Goal: Use online tool/utility

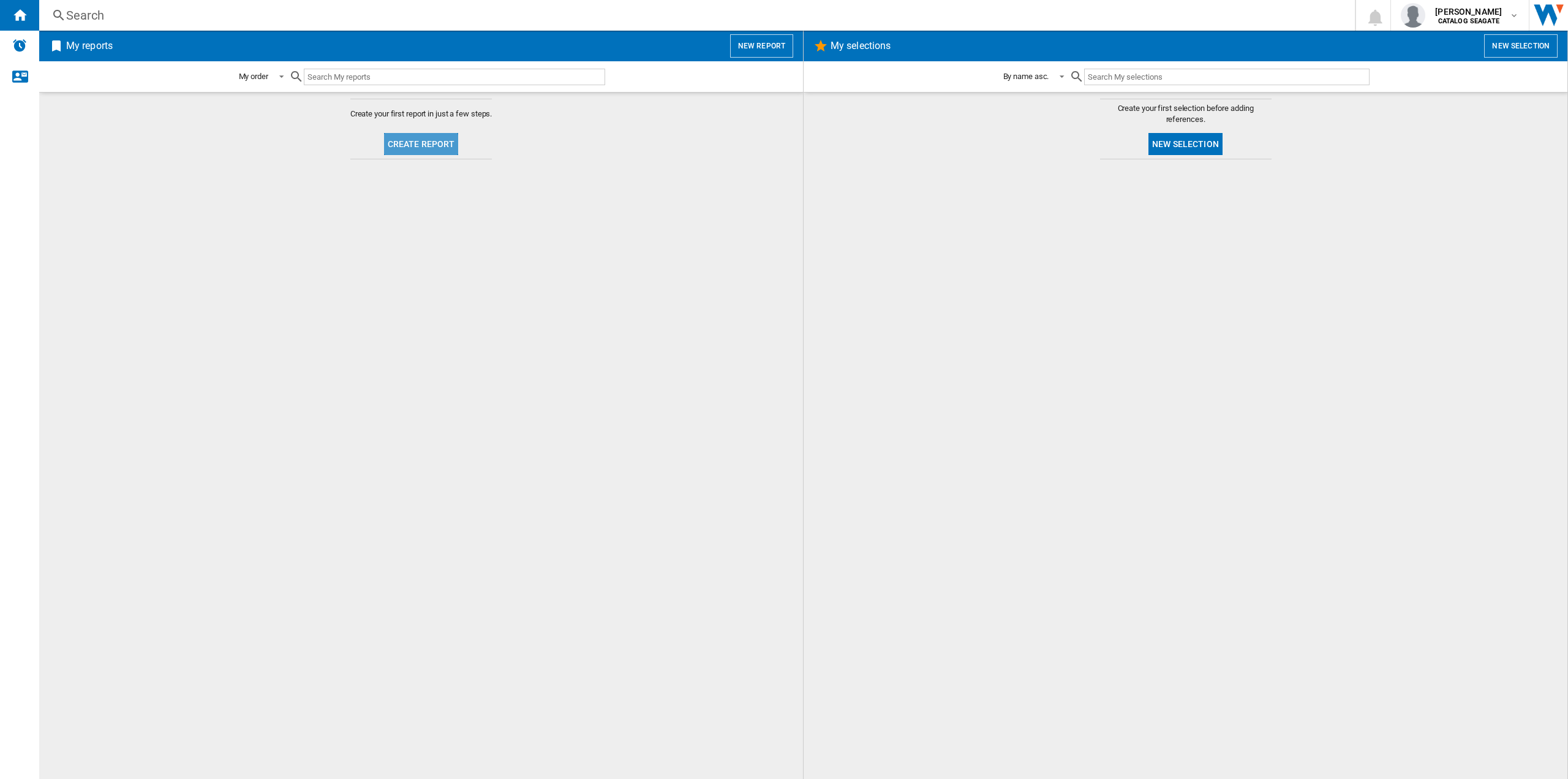
click at [414, 145] on button "Create report" at bounding box center [422, 144] width 75 height 22
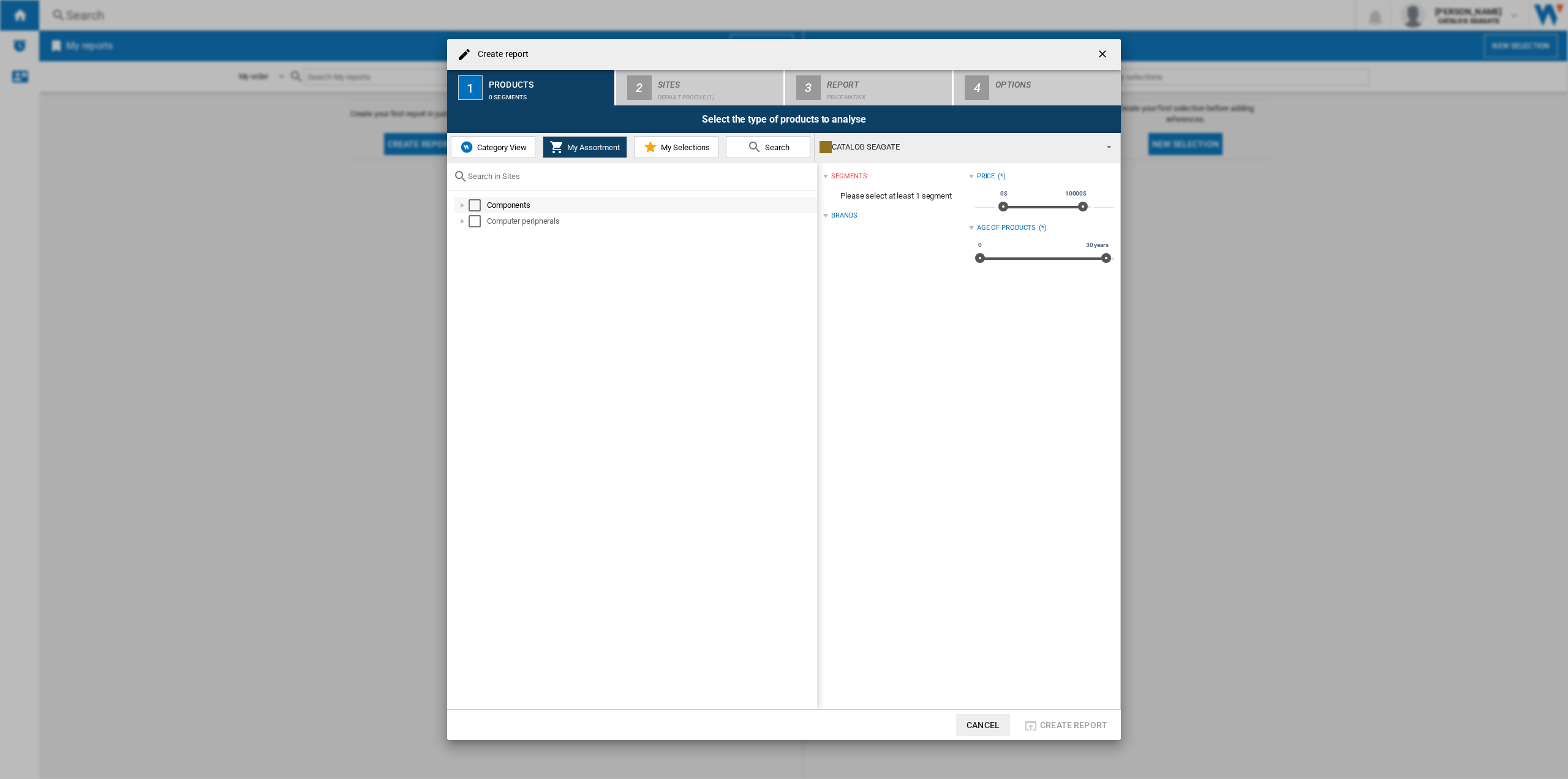
click at [462, 208] on div at bounding box center [462, 205] width 12 height 12
click at [477, 236] on div at bounding box center [476, 236] width 12 height 12
click at [474, 237] on div at bounding box center [476, 236] width 12 height 12
click at [459, 285] on div at bounding box center [462, 285] width 12 height 12
click at [479, 301] on div at bounding box center [476, 300] width 12 height 12
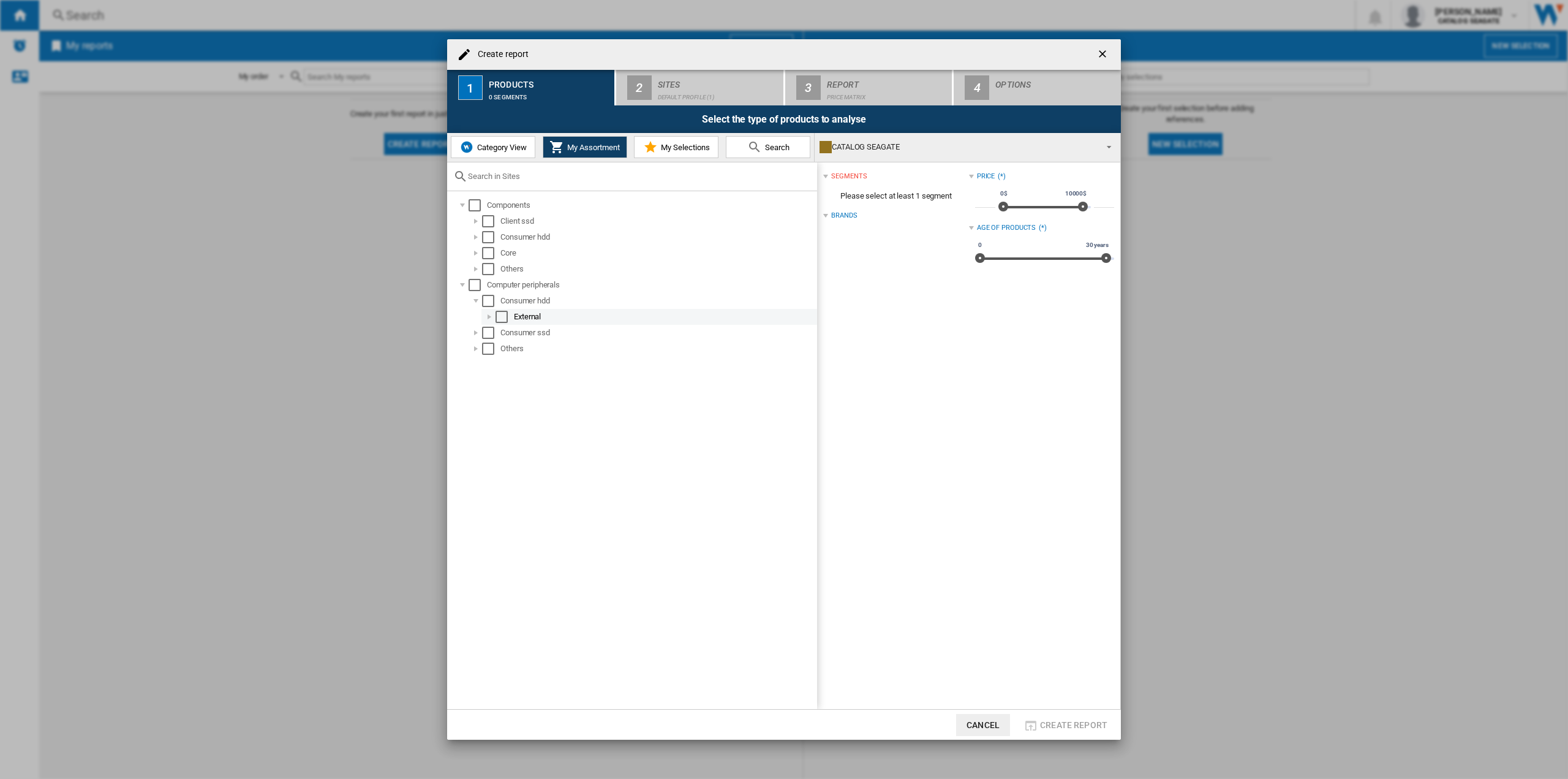
click at [498, 317] on div "Select" at bounding box center [501, 316] width 12 height 12
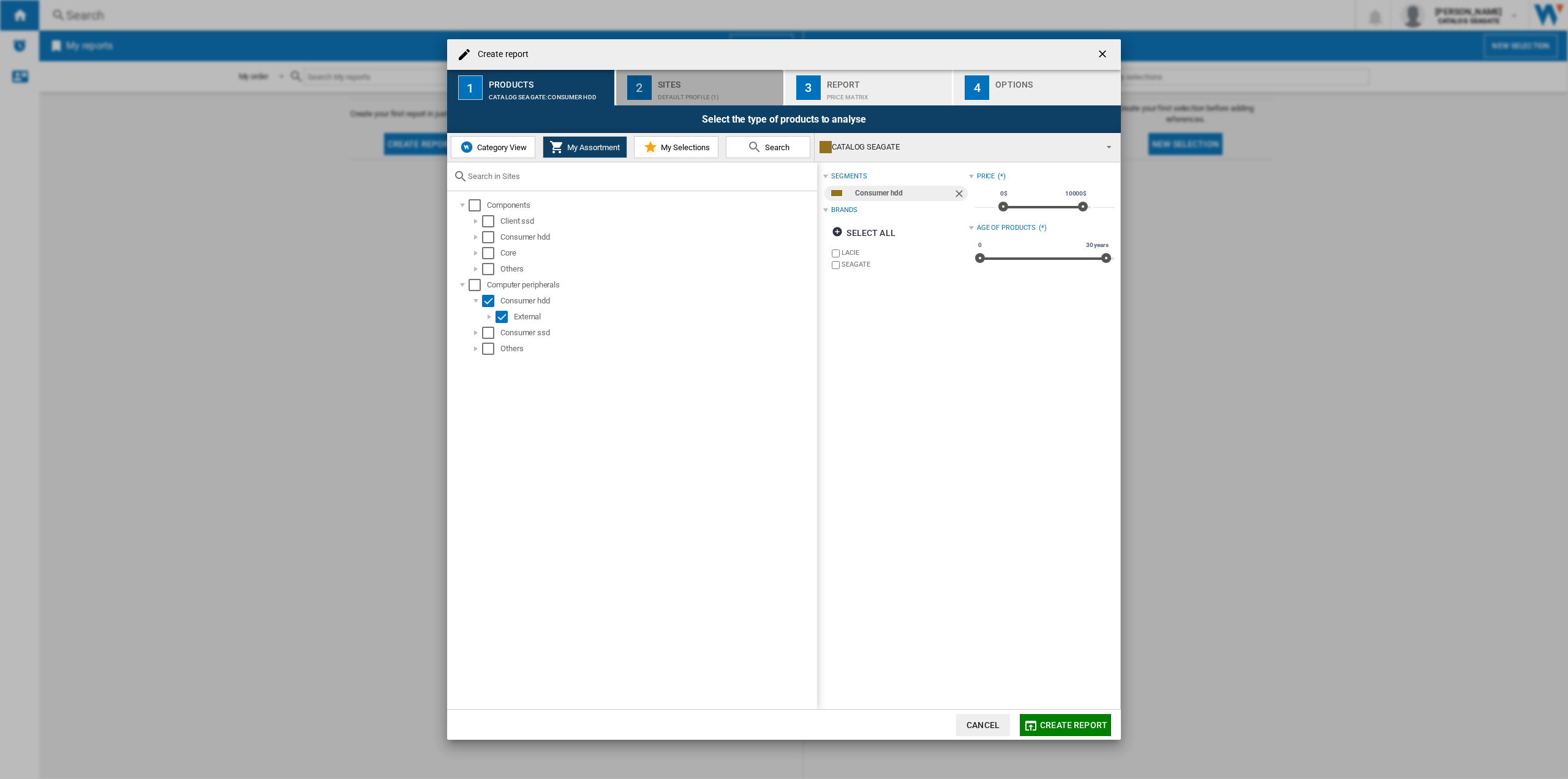
click at [687, 92] on div "Default profile (1)" at bounding box center [718, 93] width 121 height 12
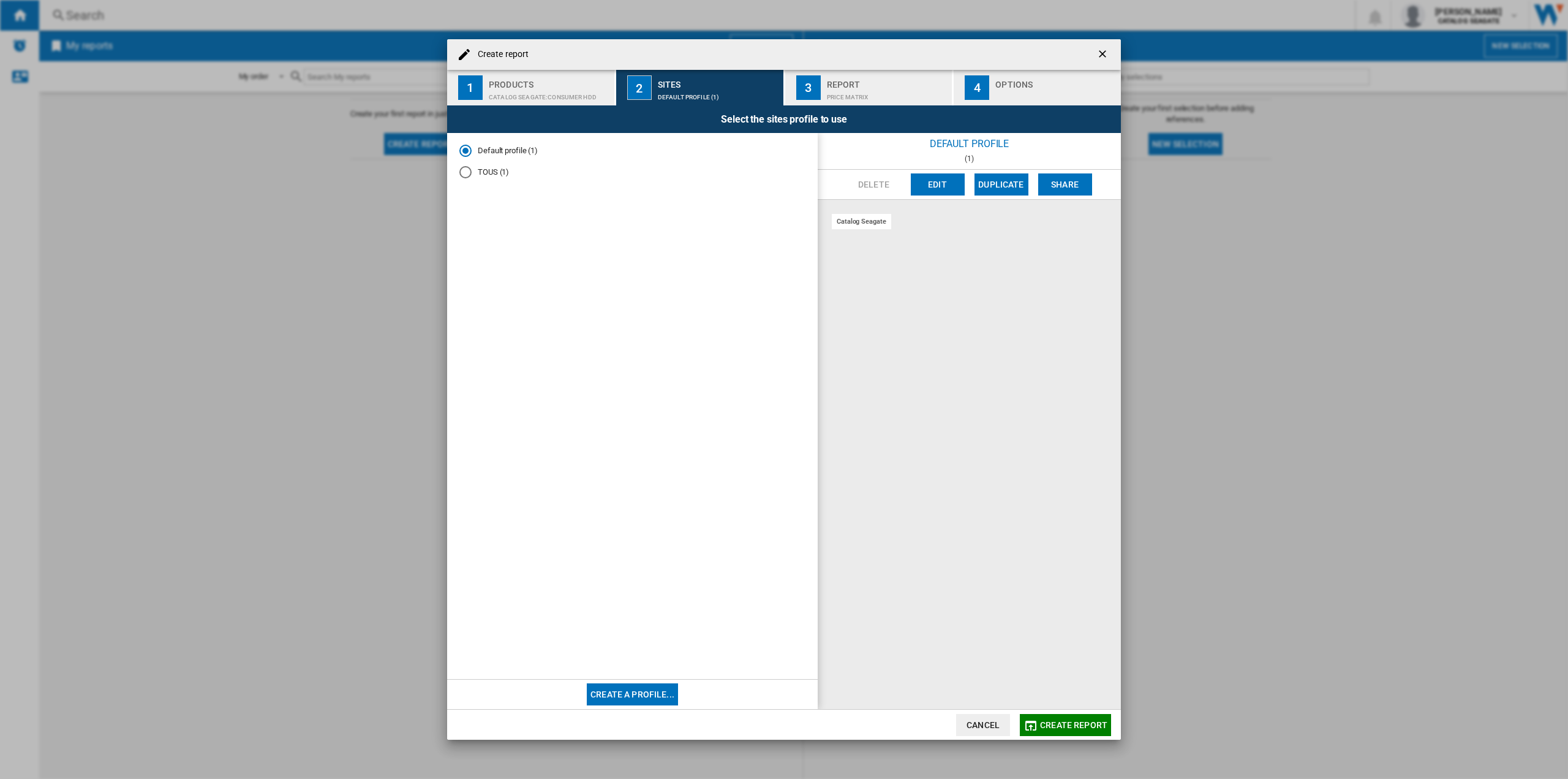
click at [484, 171] on md-radio-button "TOUS (1)" at bounding box center [633, 171] width 346 height 12
click at [484, 151] on md-radio-button "Default profile (1)" at bounding box center [633, 151] width 346 height 12
click at [874, 87] on div "Report" at bounding box center [887, 81] width 121 height 12
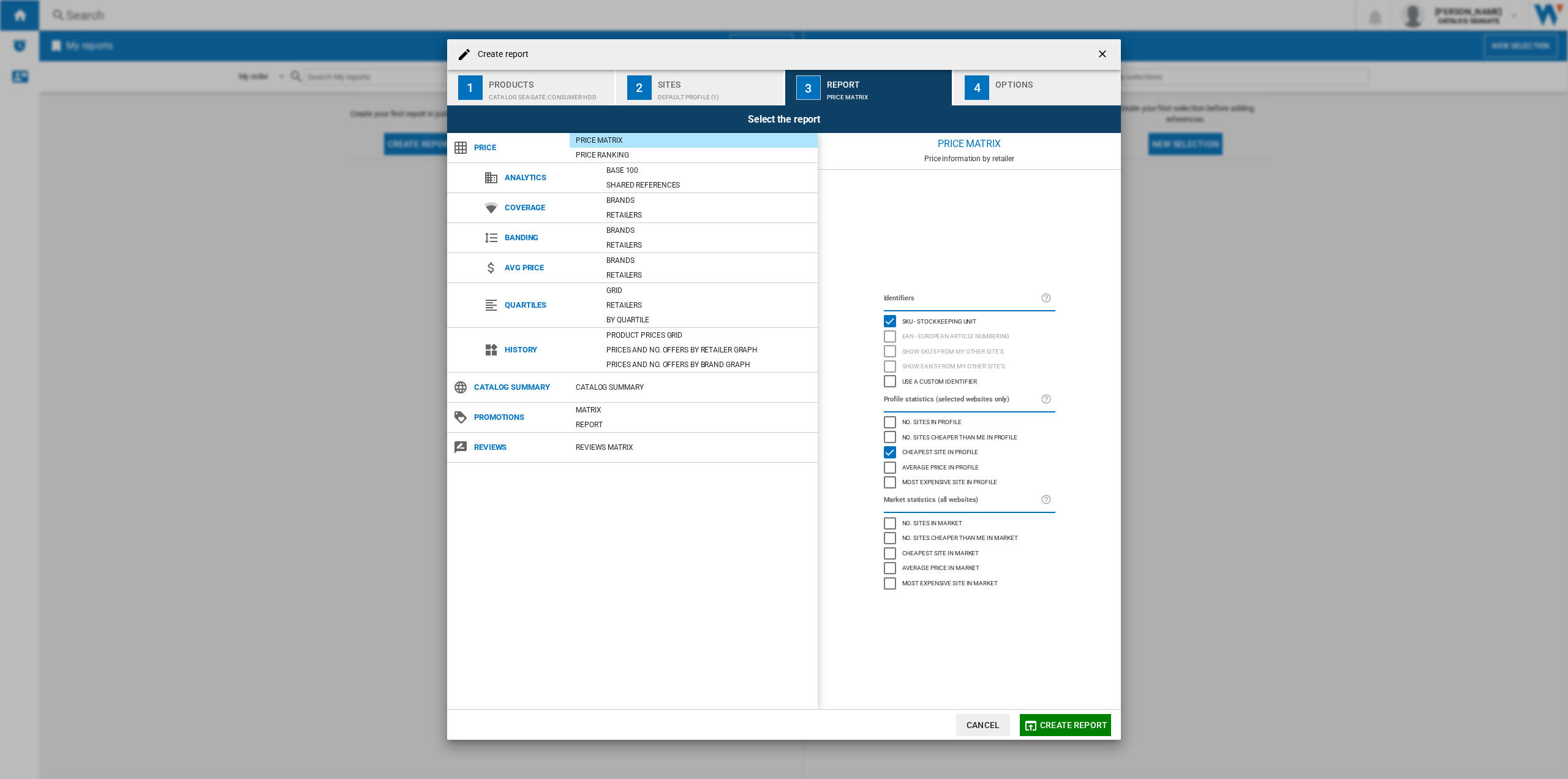
click at [992, 97] on button "4 Options" at bounding box center [1037, 87] width 167 height 36
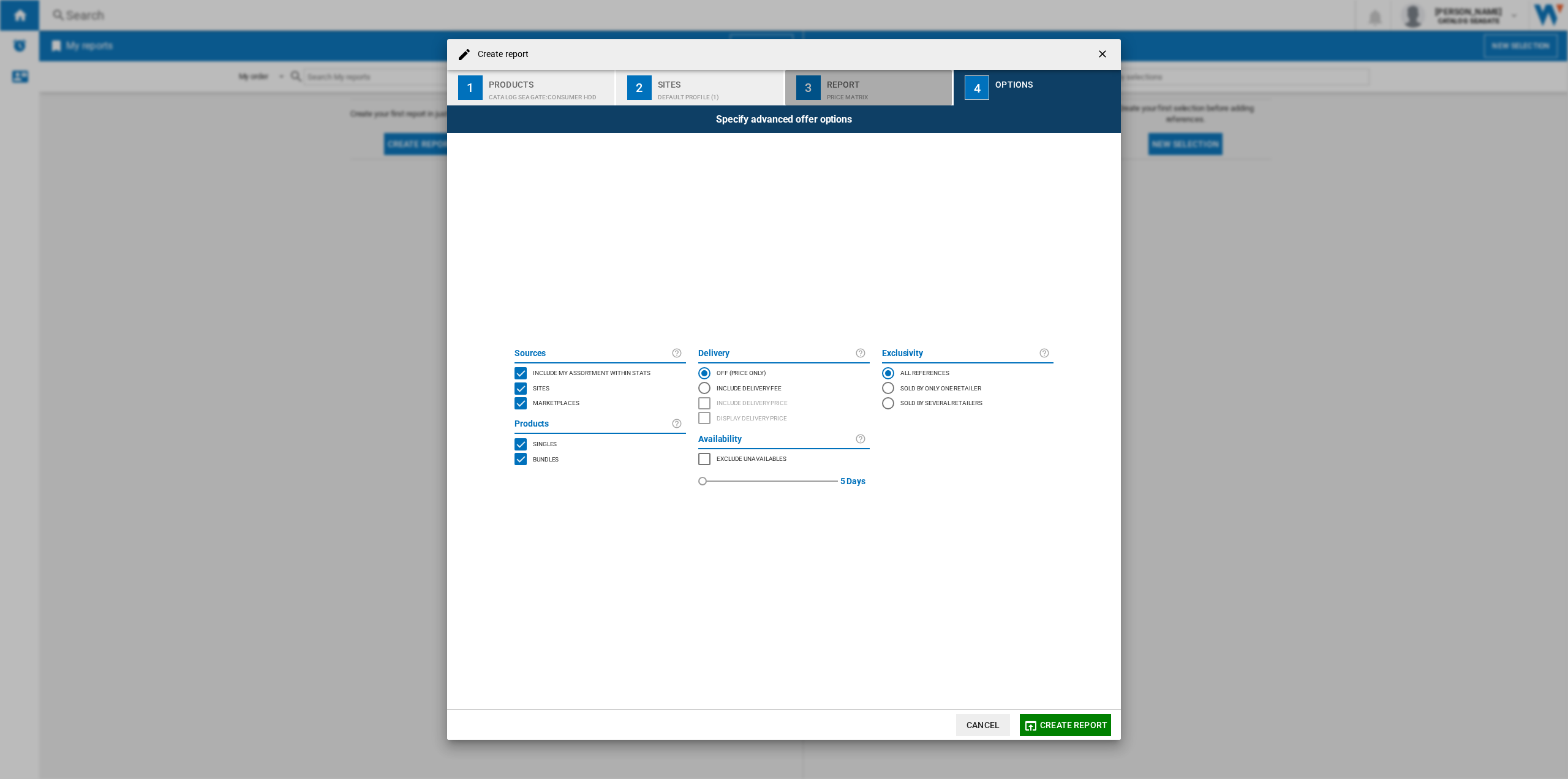
click at [917, 91] on div "Price Matrix" at bounding box center [887, 93] width 121 height 12
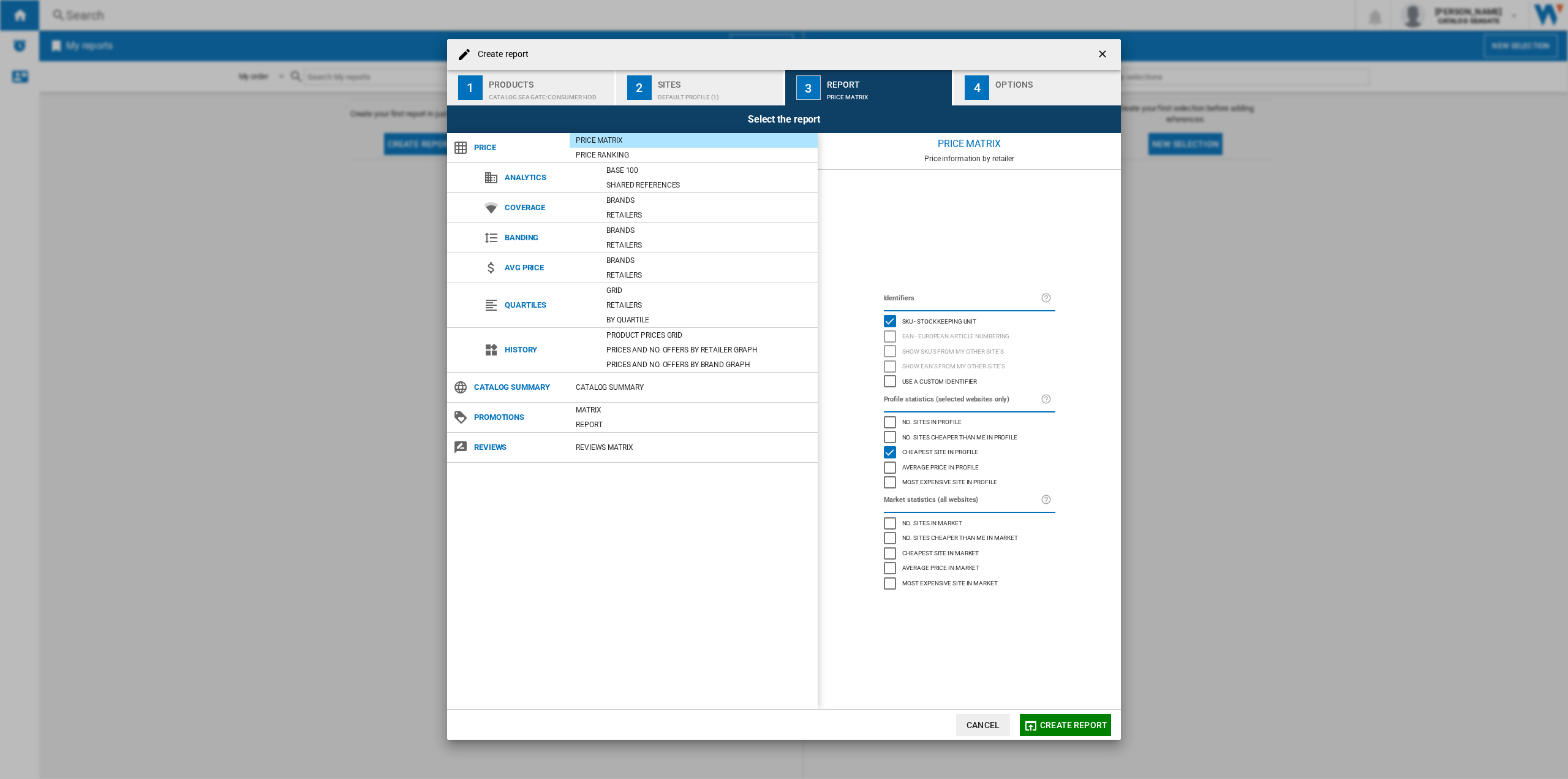
click at [709, 88] on div "Default profile (1)" at bounding box center [718, 93] width 121 height 12
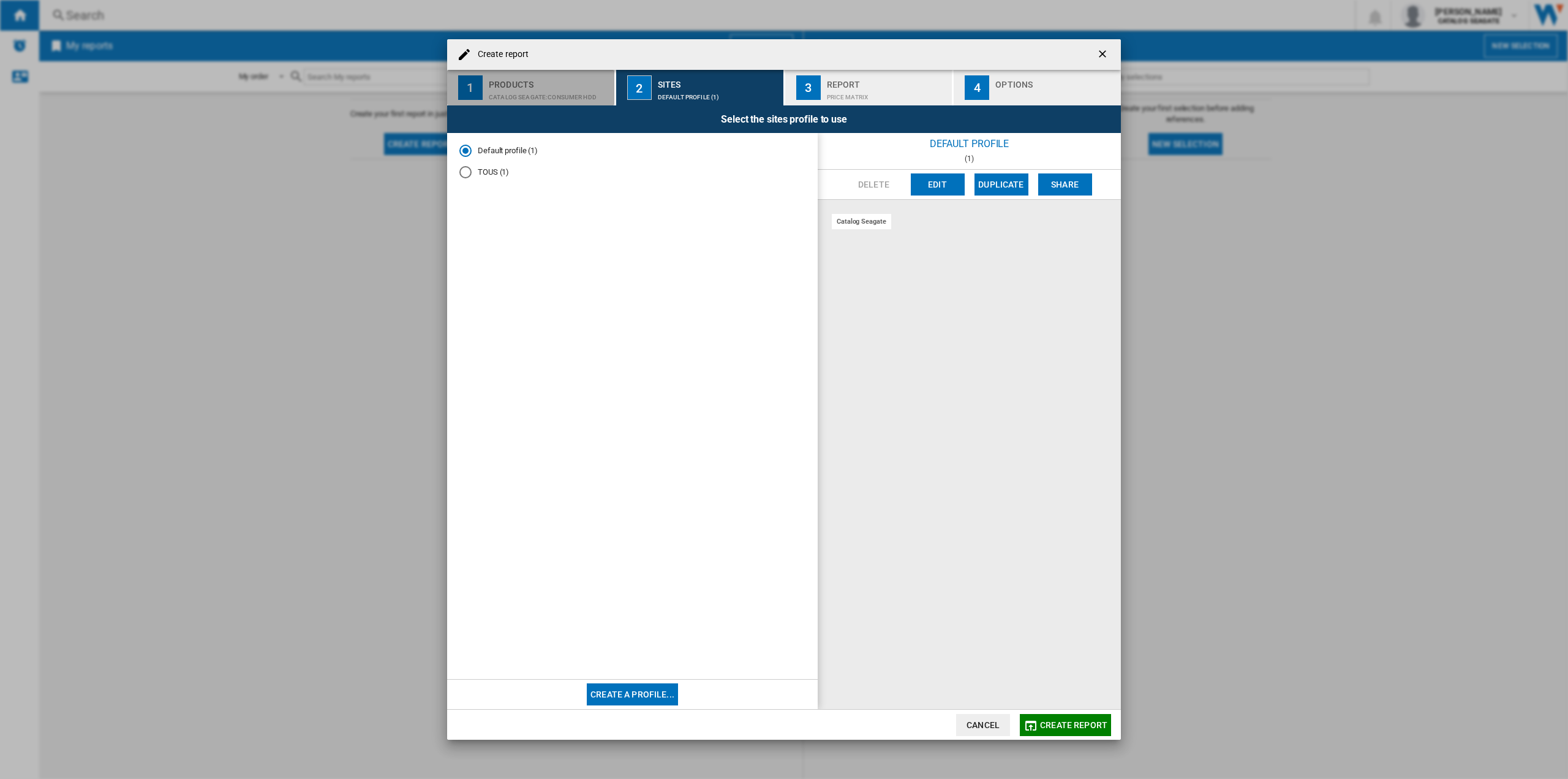
click at [509, 102] on button "1 Products CATALOG SEAGATE:Consumer hdd" at bounding box center [531, 87] width 168 height 36
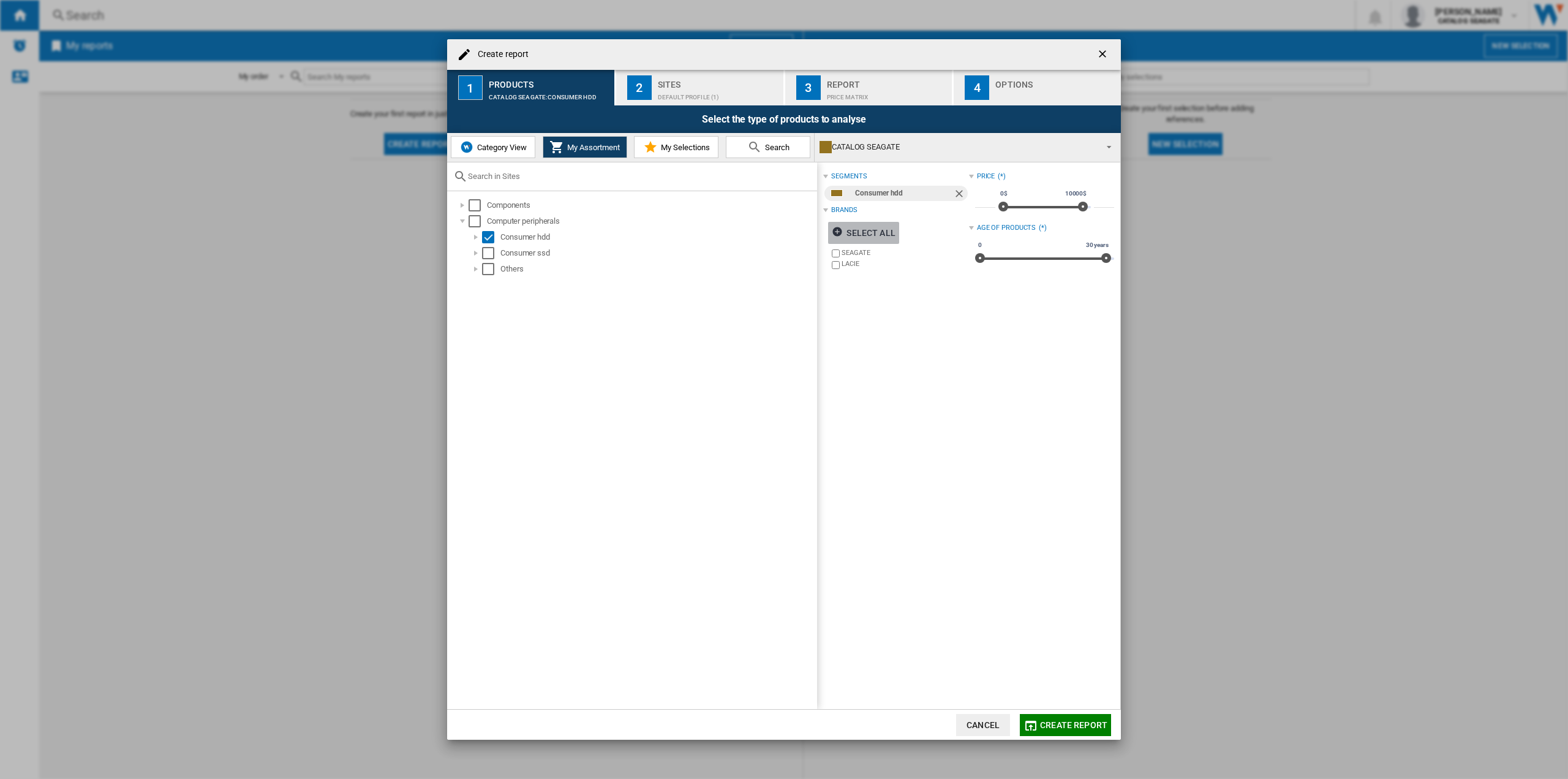
click at [836, 232] on ng-md-icon "button" at bounding box center [840, 234] width 15 height 15
click at [838, 231] on ng-md-icon "button" at bounding box center [840, 234] width 15 height 15
click at [688, 90] on div "Default profile (1)" at bounding box center [718, 93] width 121 height 12
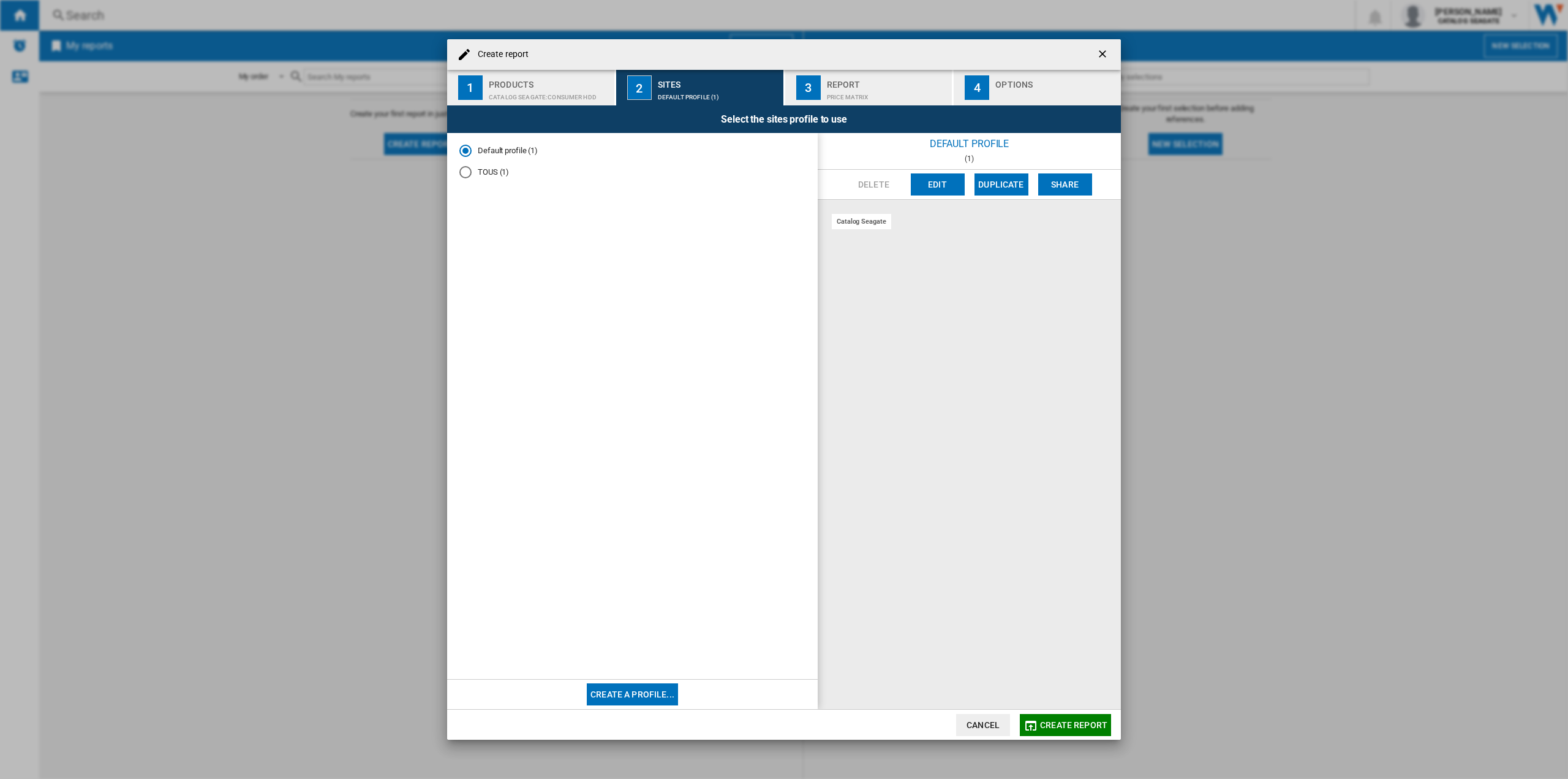
click at [460, 173] on div "TOUS (1)" at bounding box center [465, 171] width 12 height 12
click at [473, 153] on md-radio-button "Default profile (1)" at bounding box center [633, 151] width 346 height 12
click at [1102, 52] on ng-md-icon "getI18NText('BUTTONS.CLOSE_DIALOG')" at bounding box center [1104, 55] width 15 height 15
